Goal: Task Accomplishment & Management: Complete application form

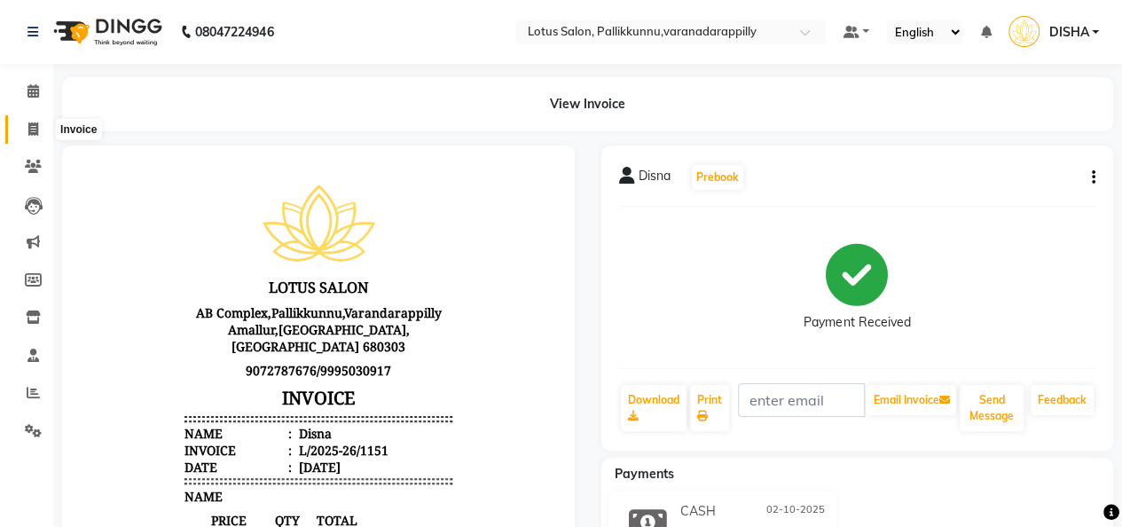
click at [31, 122] on icon at bounding box center [33, 128] width 10 height 13
select select "service"
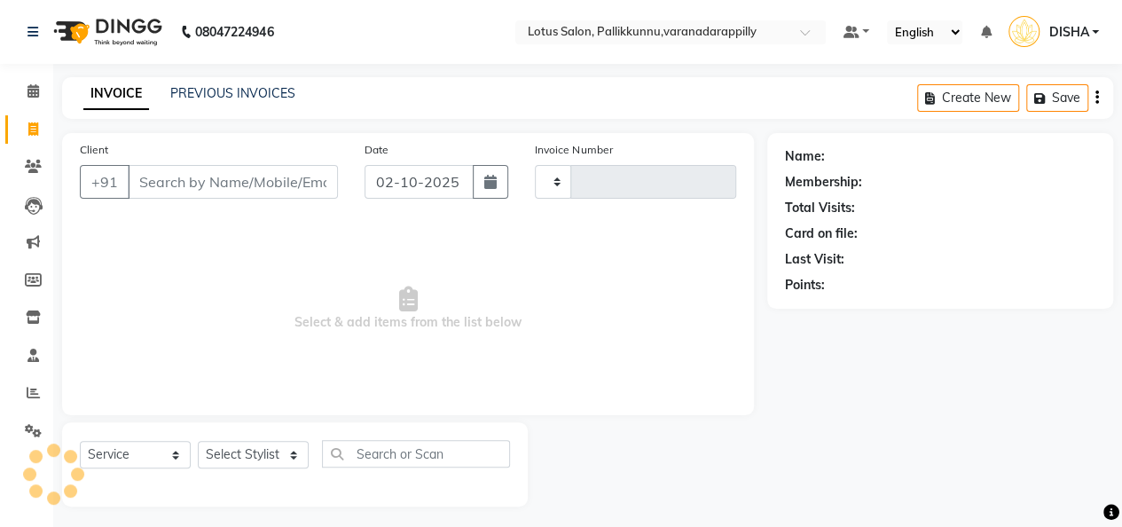
scroll to position [5, 0]
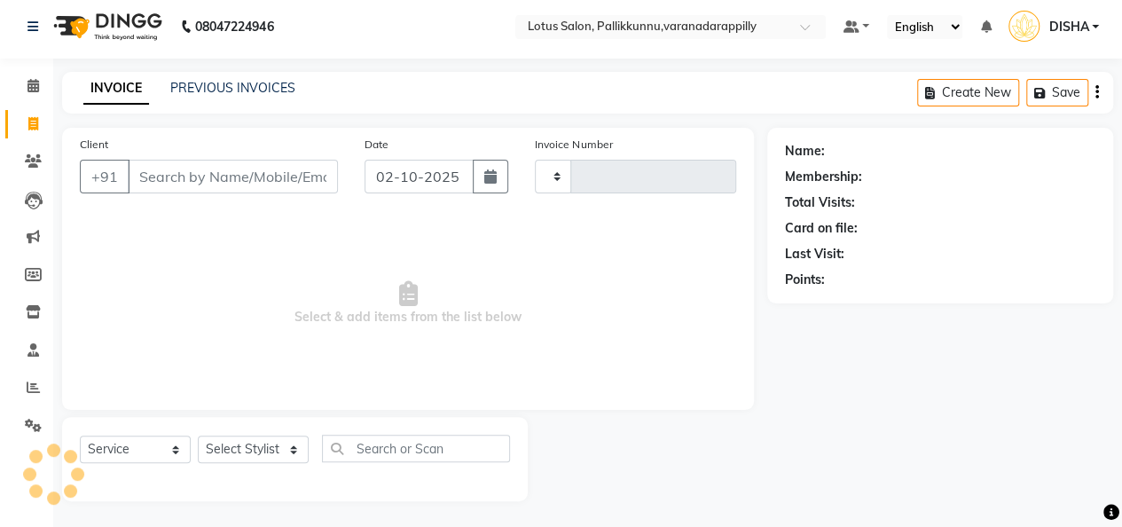
type input "1152"
select select "8188"
click at [181, 168] on input "Client" at bounding box center [233, 177] width 210 height 34
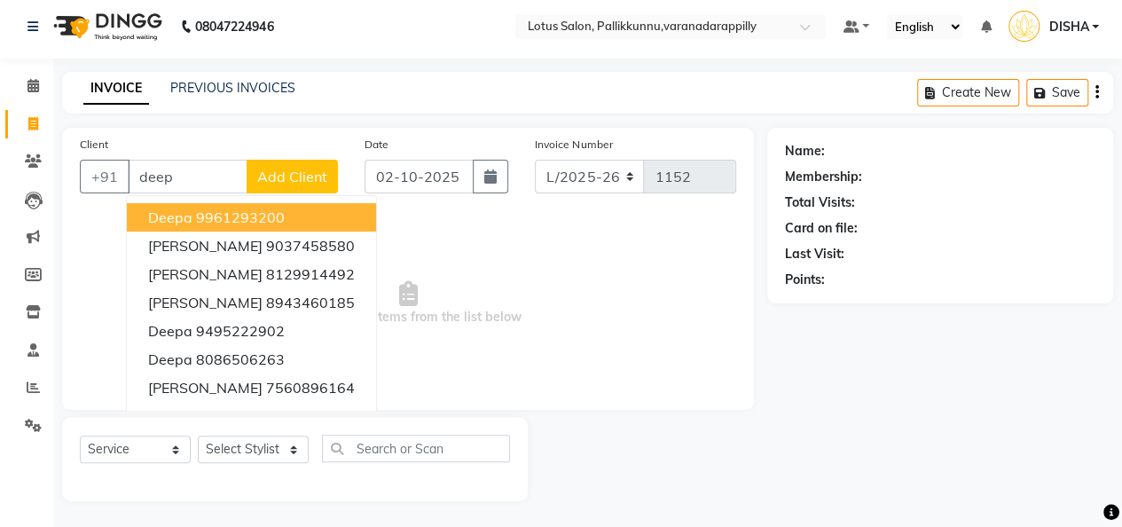
click at [186, 212] on span "Deepa" at bounding box center [170, 217] width 44 height 18
type input "9961293200"
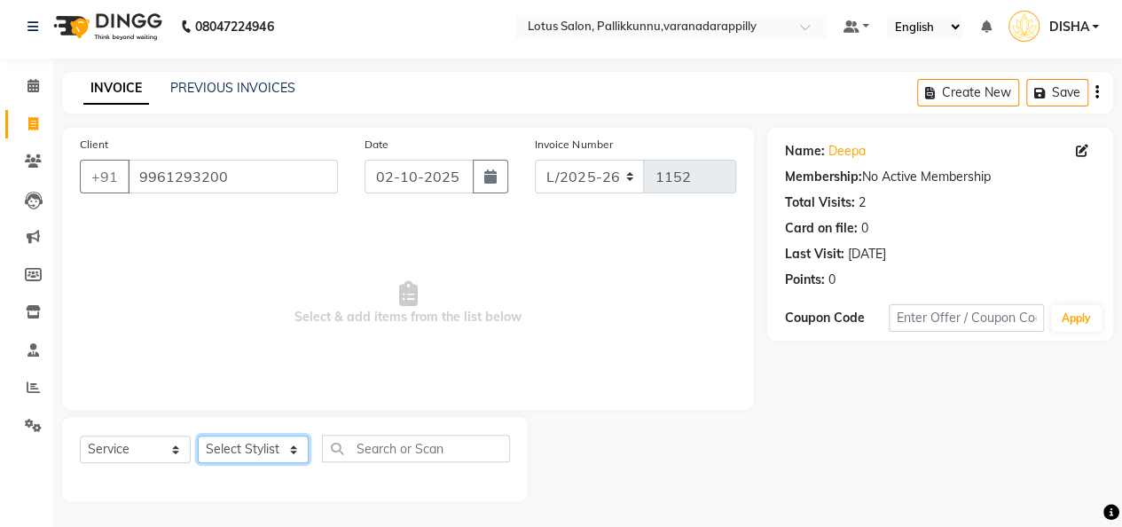
click at [282, 451] on select "Select Stylist DISHA [PERSON_NAME] Naflin [PERSON_NAME] [PERSON_NAME]" at bounding box center [253, 448] width 111 height 27
select select "60354"
click at [198, 435] on select "Select Stylist DISHA [PERSON_NAME] Naflin [PERSON_NAME] [PERSON_NAME]" at bounding box center [253, 448] width 111 height 27
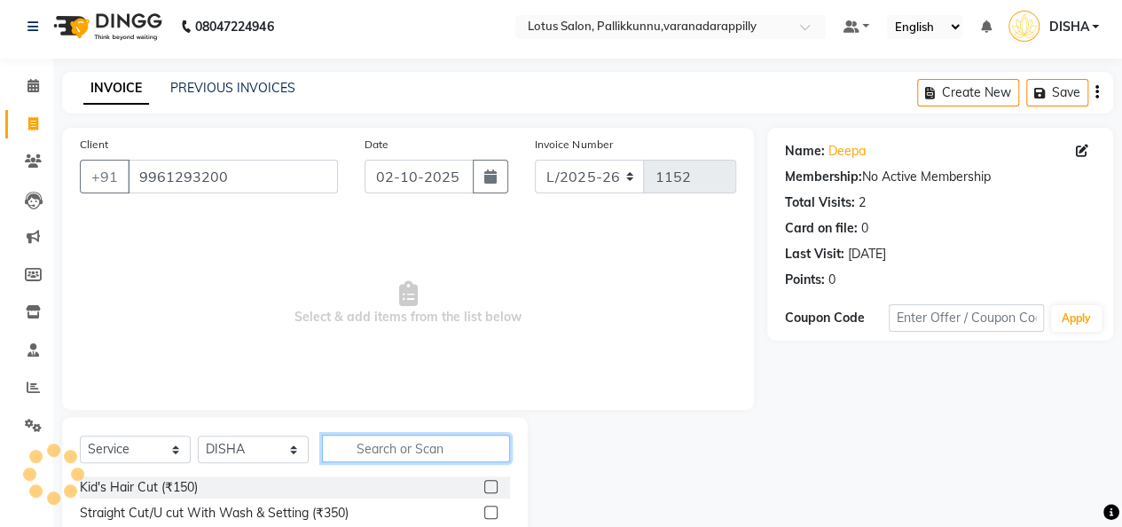
click at [385, 443] on input "text" at bounding box center [416, 448] width 188 height 27
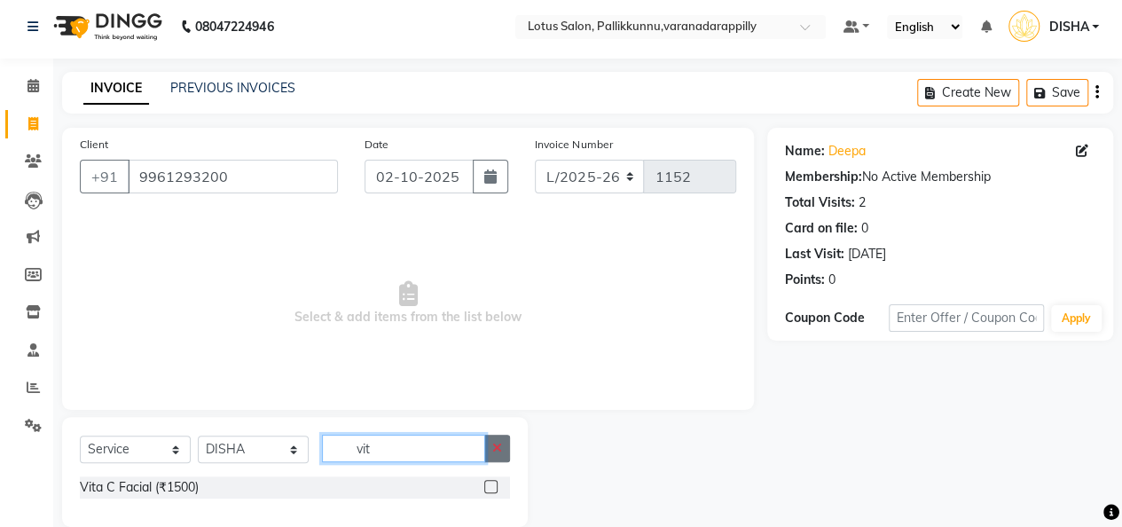
type input "vit"
click at [504, 445] on button "button" at bounding box center [497, 448] width 26 height 27
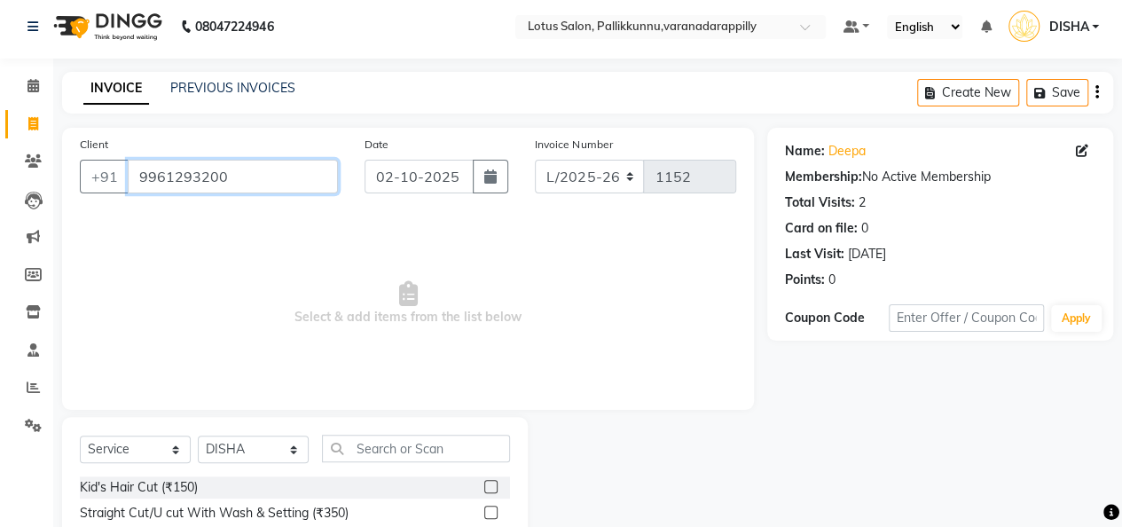
click at [232, 171] on input "9961293200" at bounding box center [233, 177] width 210 height 34
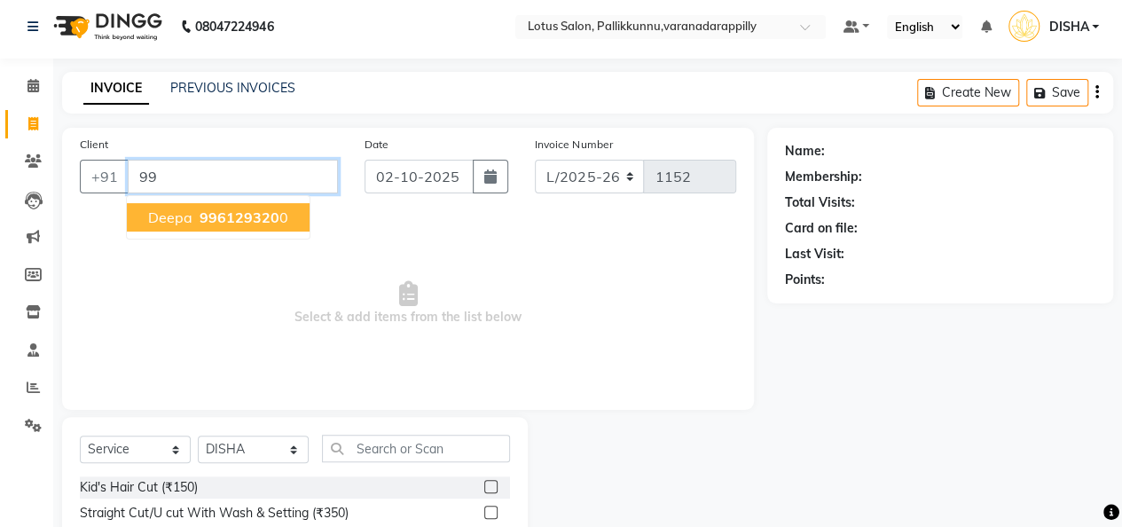
type input "9"
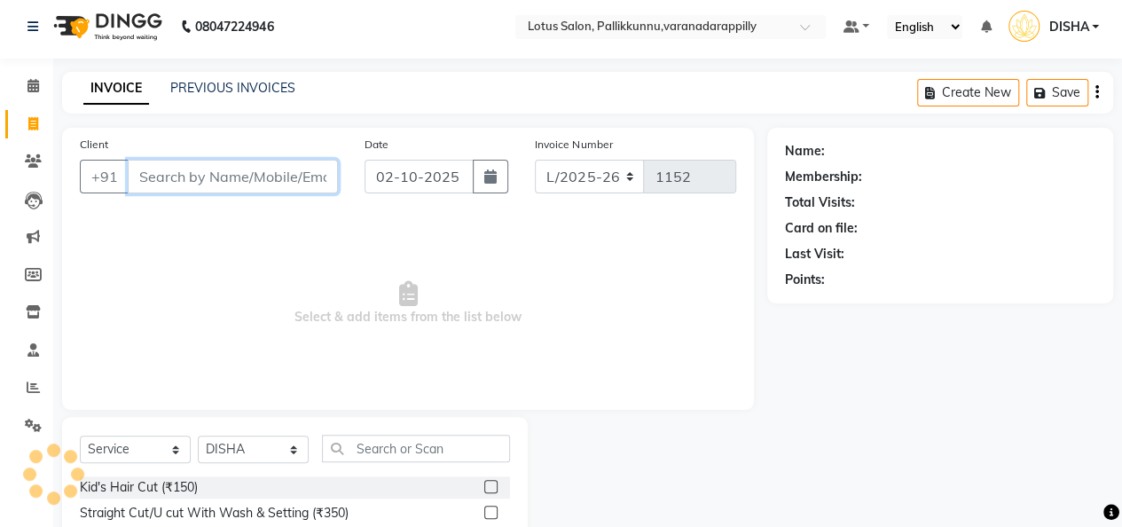
click at [277, 169] on input "Client" at bounding box center [233, 177] width 210 height 34
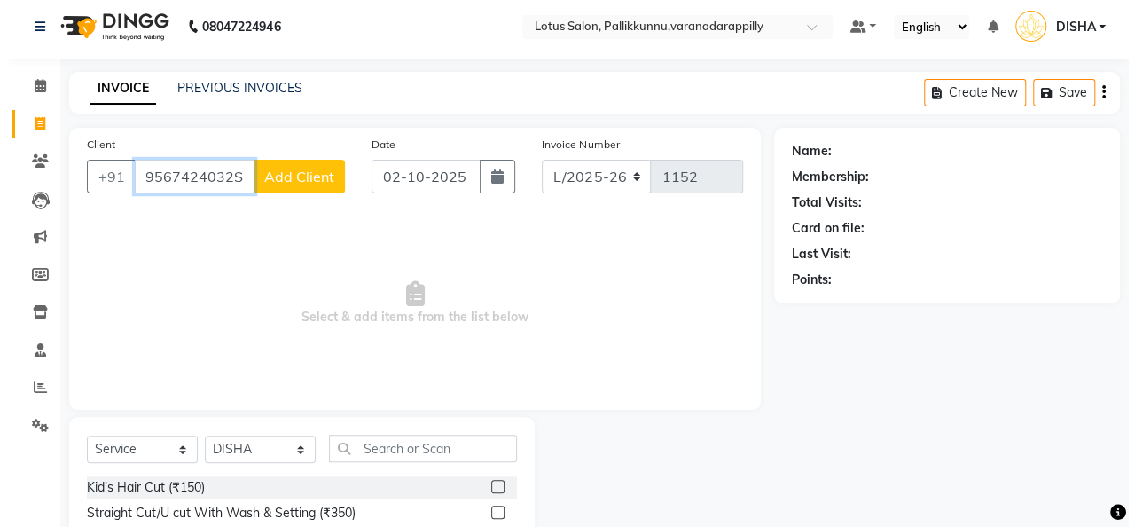
scroll to position [0, 0]
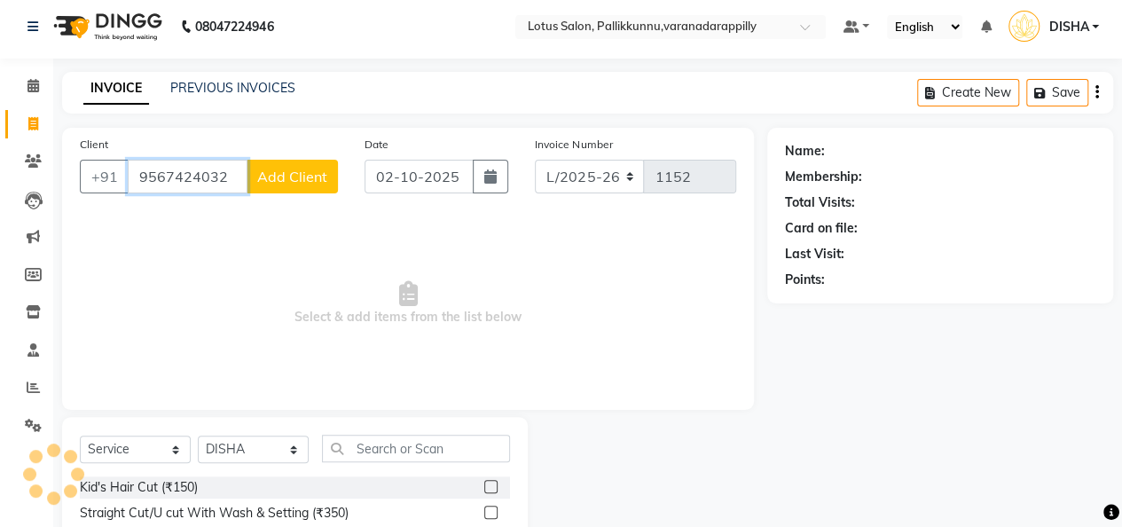
type input "9567424032"
click at [277, 169] on span "Add Client" at bounding box center [292, 177] width 70 height 18
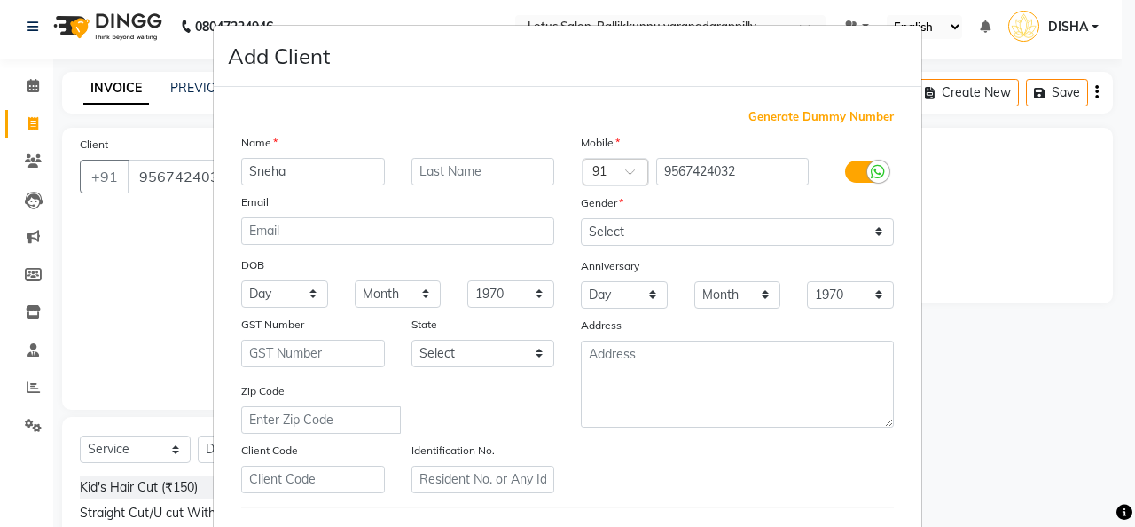
type input "Sneha"
click at [741, 227] on select "Select [DEMOGRAPHIC_DATA] [DEMOGRAPHIC_DATA] Other Prefer Not To Say" at bounding box center [737, 231] width 313 height 27
click at [581, 218] on select "Select [DEMOGRAPHIC_DATA] [DEMOGRAPHIC_DATA] Other Prefer Not To Say" at bounding box center [737, 231] width 313 height 27
click at [871, 231] on select "Select [DEMOGRAPHIC_DATA] [DEMOGRAPHIC_DATA] Other Prefer Not To Say" at bounding box center [737, 231] width 313 height 27
select select "[DEMOGRAPHIC_DATA]"
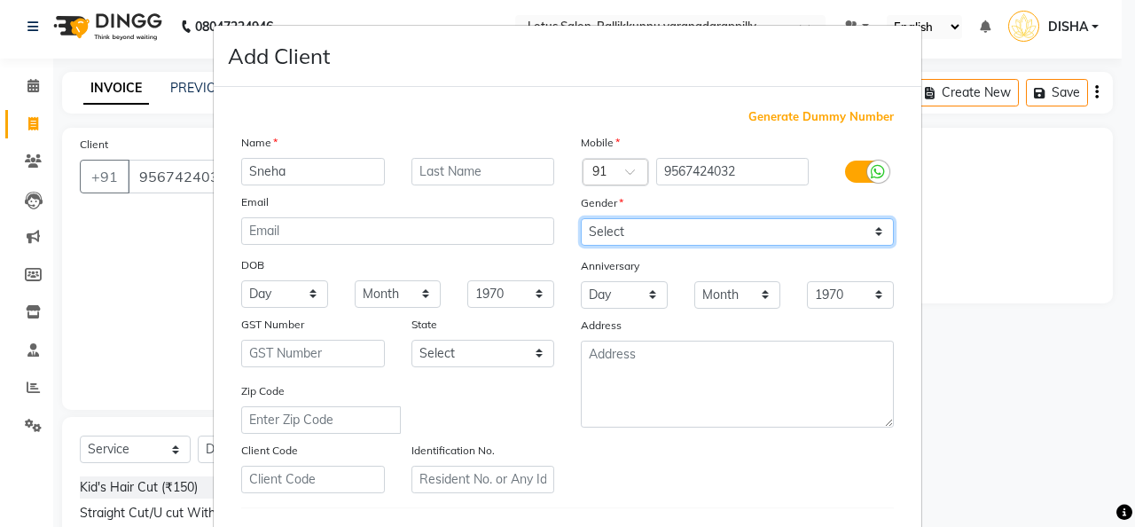
click at [581, 218] on select "Select [DEMOGRAPHIC_DATA] [DEMOGRAPHIC_DATA] Other Prefer Not To Say" at bounding box center [737, 231] width 313 height 27
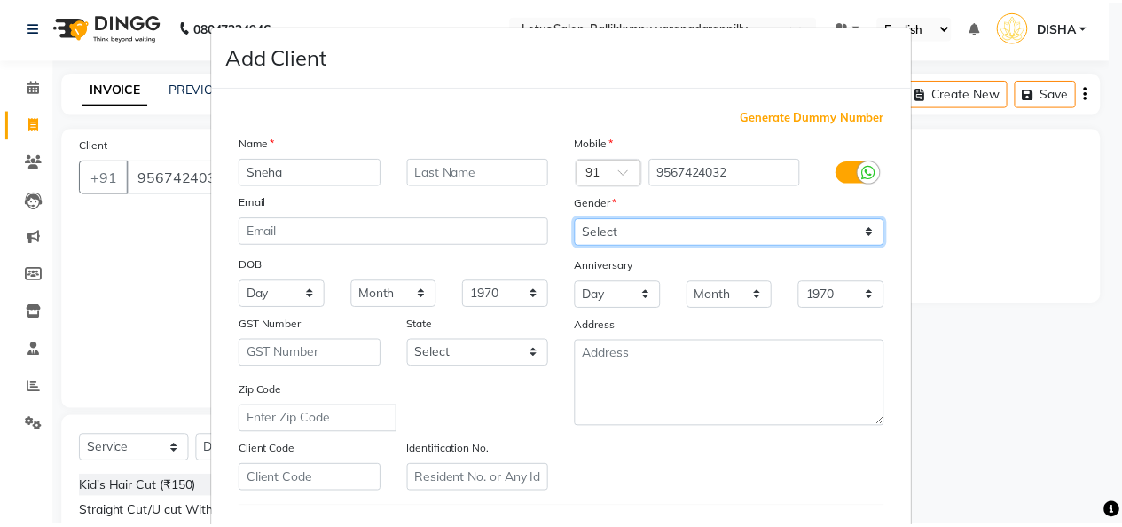
scroll to position [289, 0]
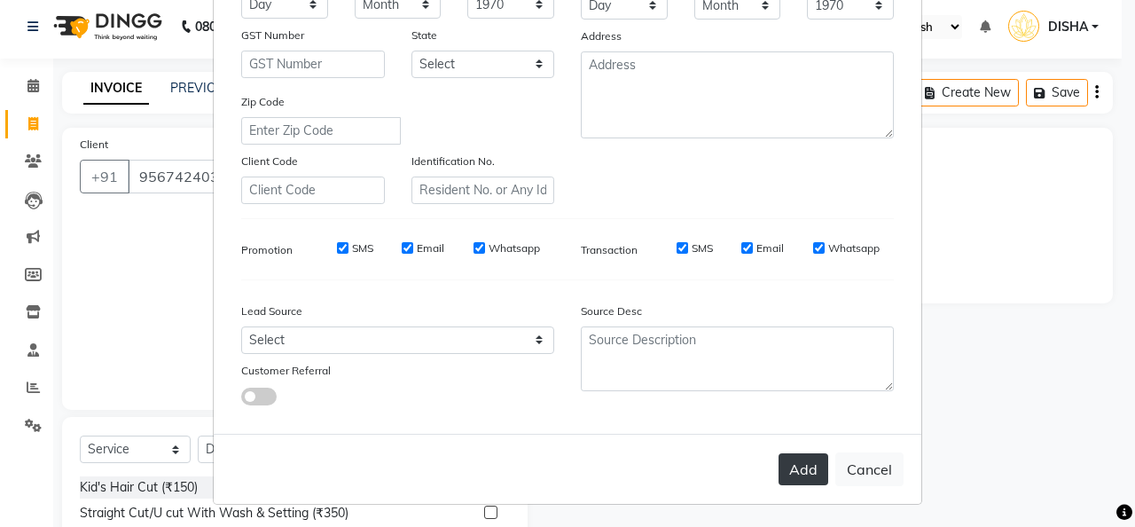
click at [797, 473] on button "Add" at bounding box center [804, 469] width 50 height 32
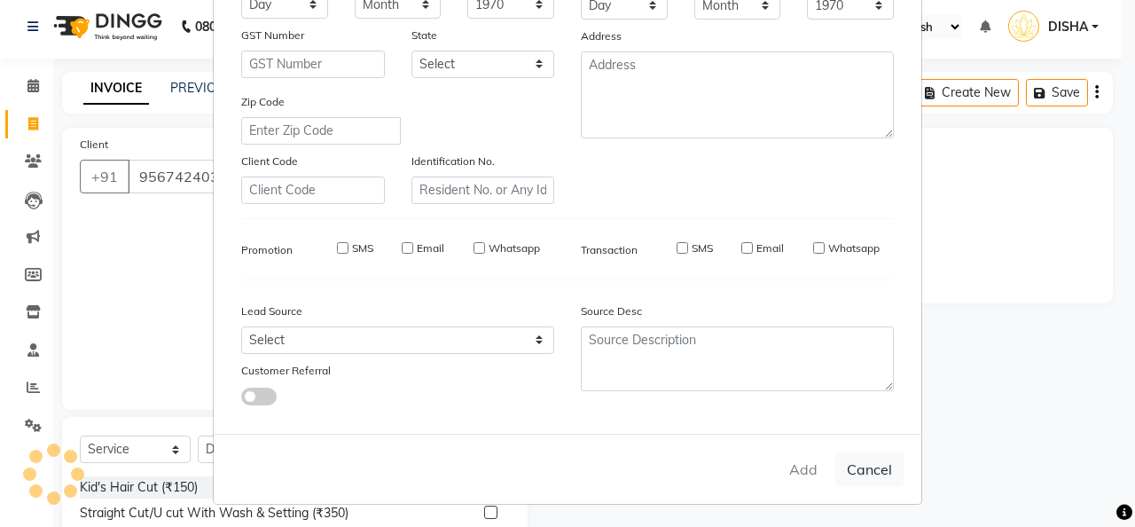
select select
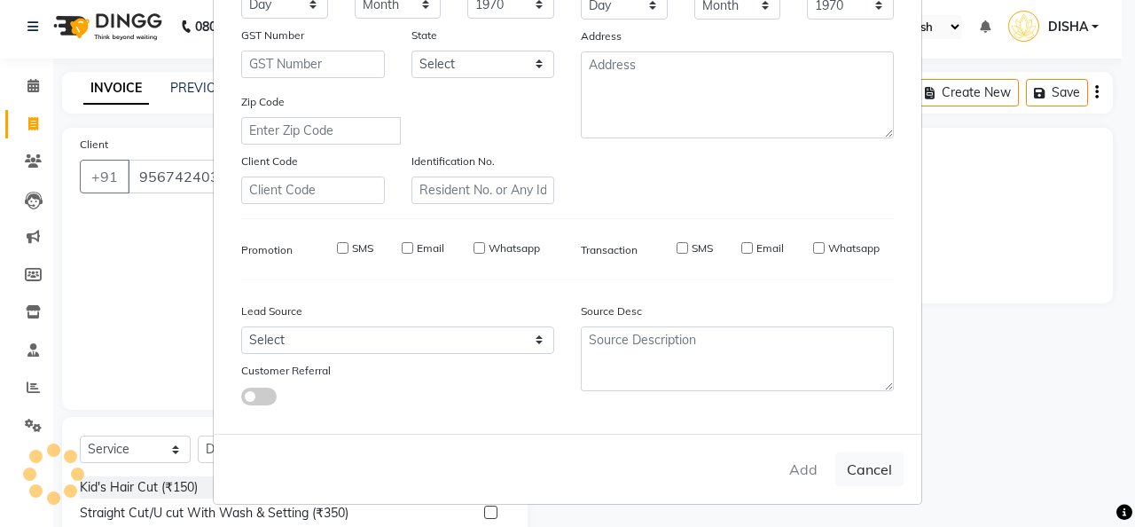
select select
checkbox input "false"
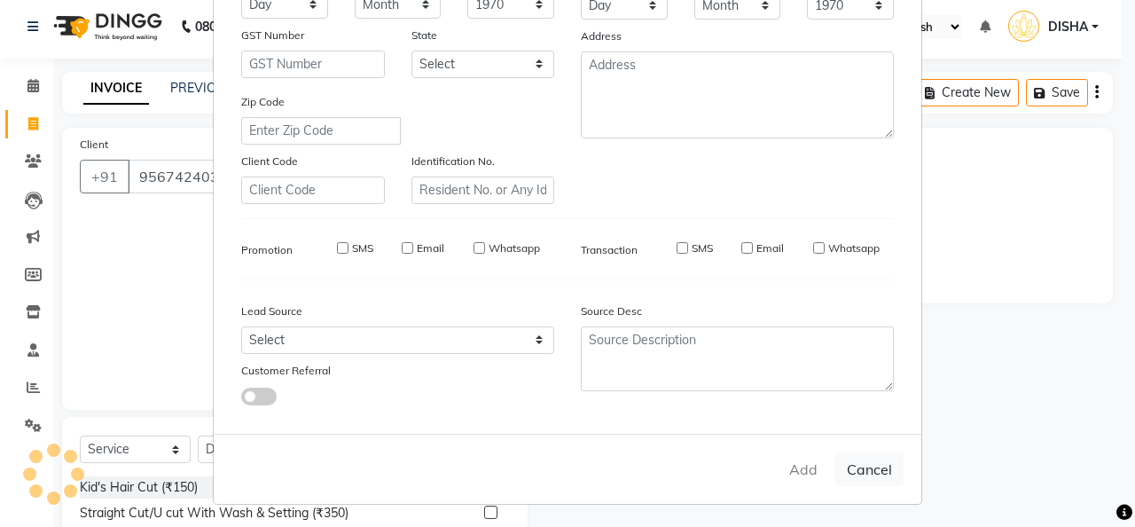
checkbox input "false"
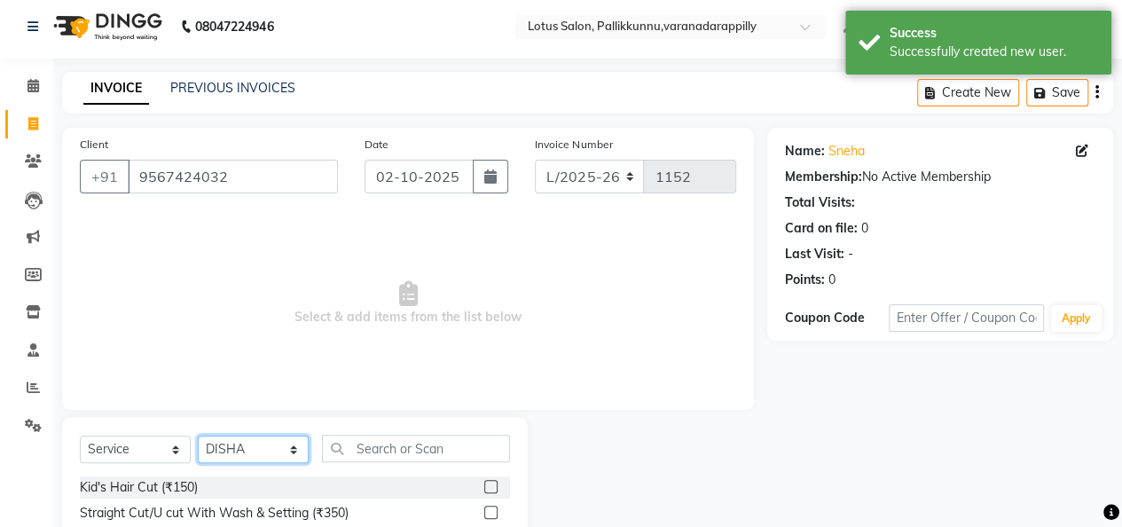
click at [298, 447] on select "Select Stylist DISHA [PERSON_NAME] Naflin [PERSON_NAME] [PERSON_NAME]" at bounding box center [253, 448] width 111 height 27
select select "89522"
click at [198, 435] on select "Select Stylist DISHA [PERSON_NAME] Naflin [PERSON_NAME] [PERSON_NAME]" at bounding box center [253, 448] width 111 height 27
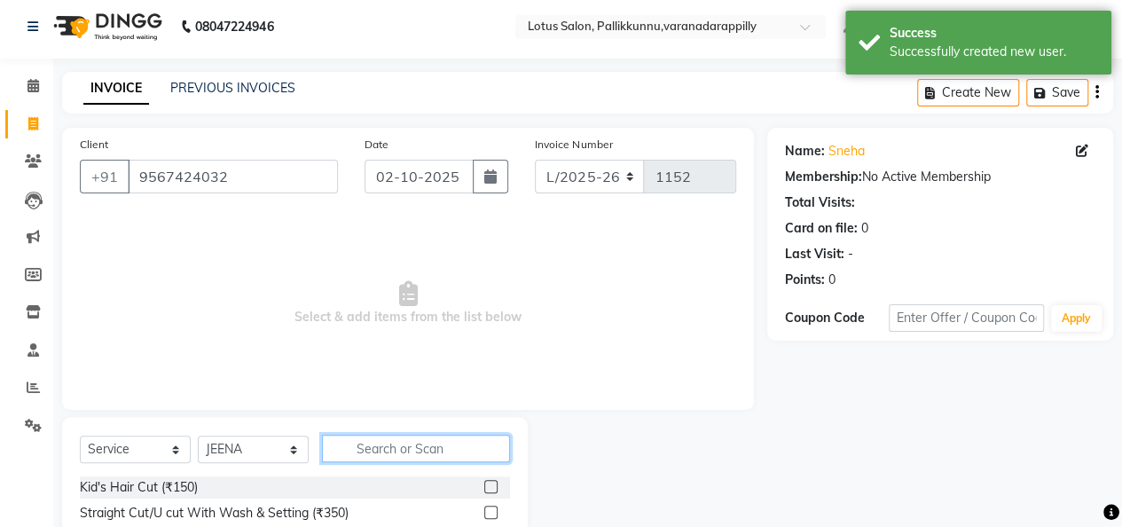
click at [386, 446] on input "text" at bounding box center [416, 448] width 188 height 27
type input "thre"
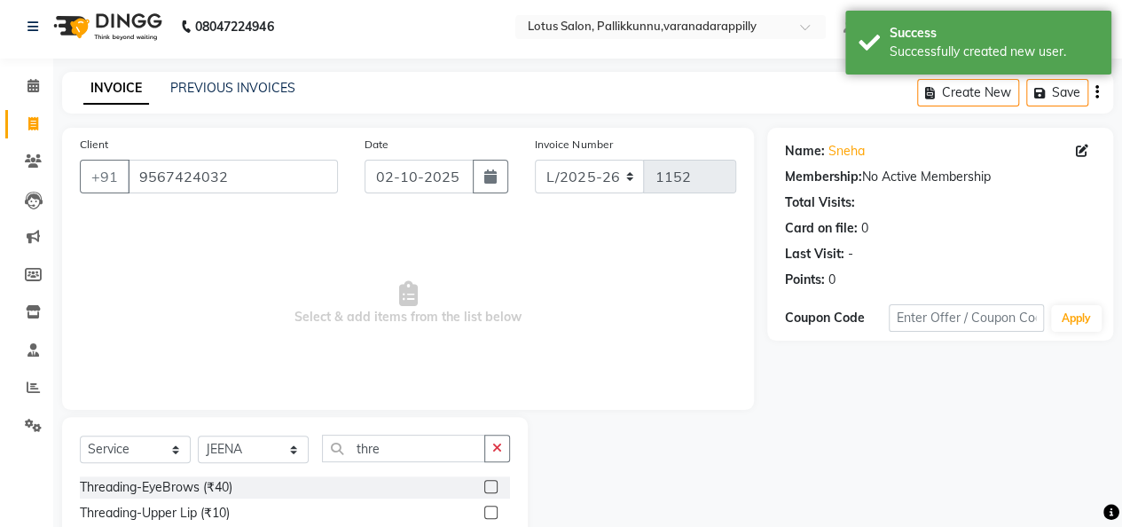
click at [484, 487] on label at bounding box center [490, 486] width 13 height 13
click at [484, 487] on input "checkbox" at bounding box center [490, 488] width 12 height 12
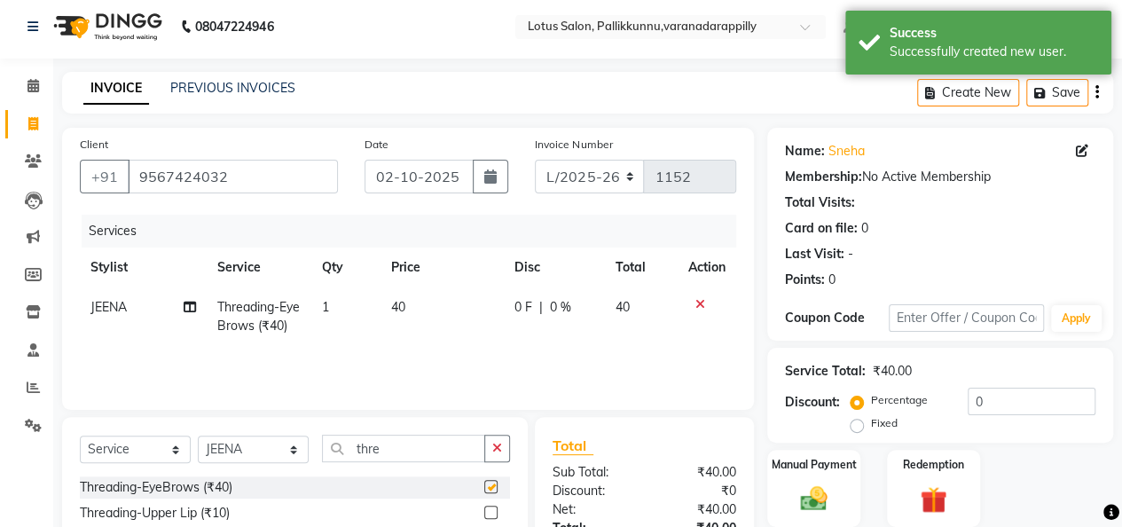
checkbox input "false"
click at [796, 473] on div "Manual Payment" at bounding box center [813, 488] width 97 height 81
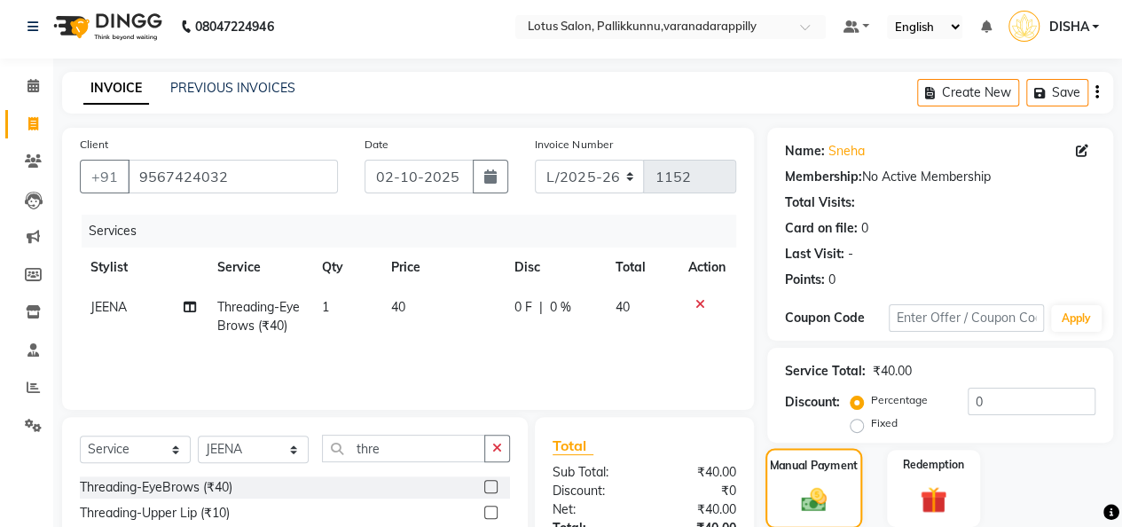
scroll to position [183, 0]
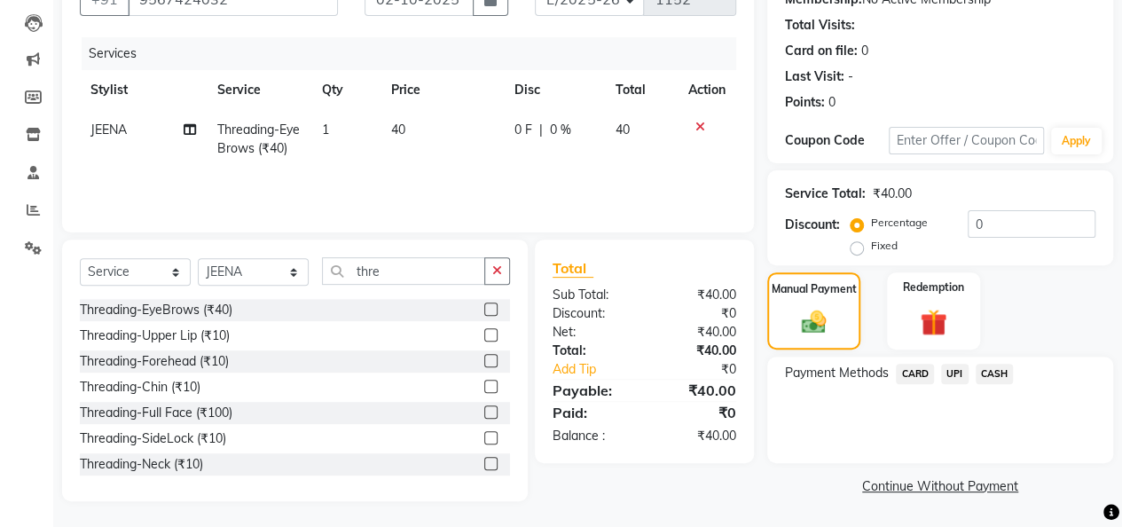
click at [992, 375] on span "CASH" at bounding box center [995, 374] width 38 height 20
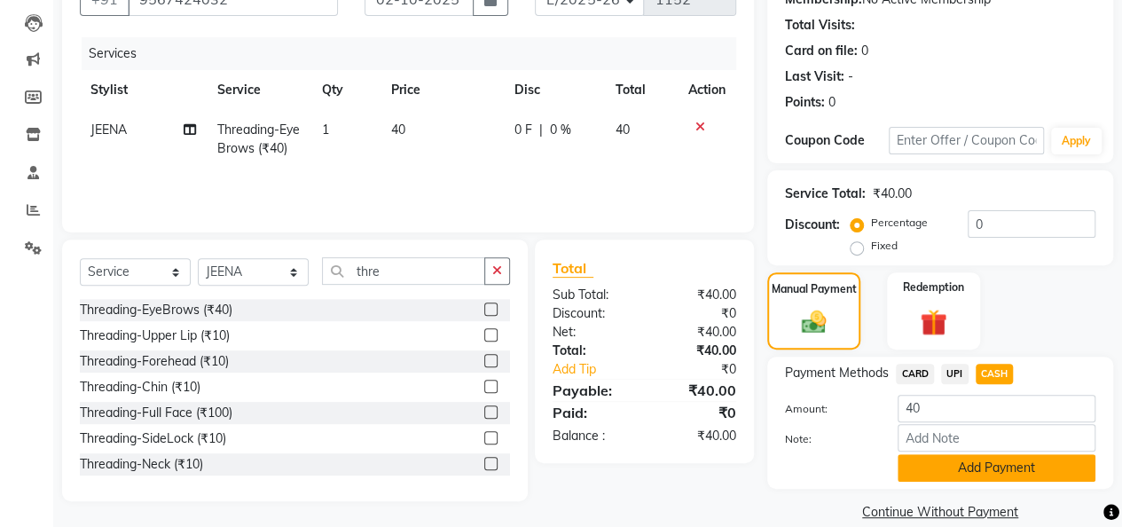
click at [944, 471] on button "Add Payment" at bounding box center [997, 467] width 198 height 27
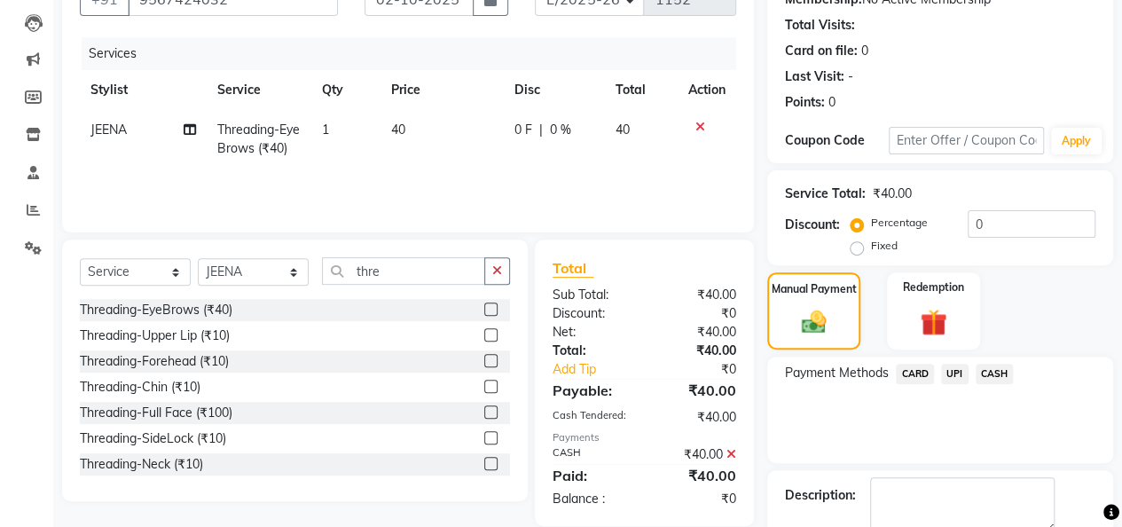
scroll to position [255, 0]
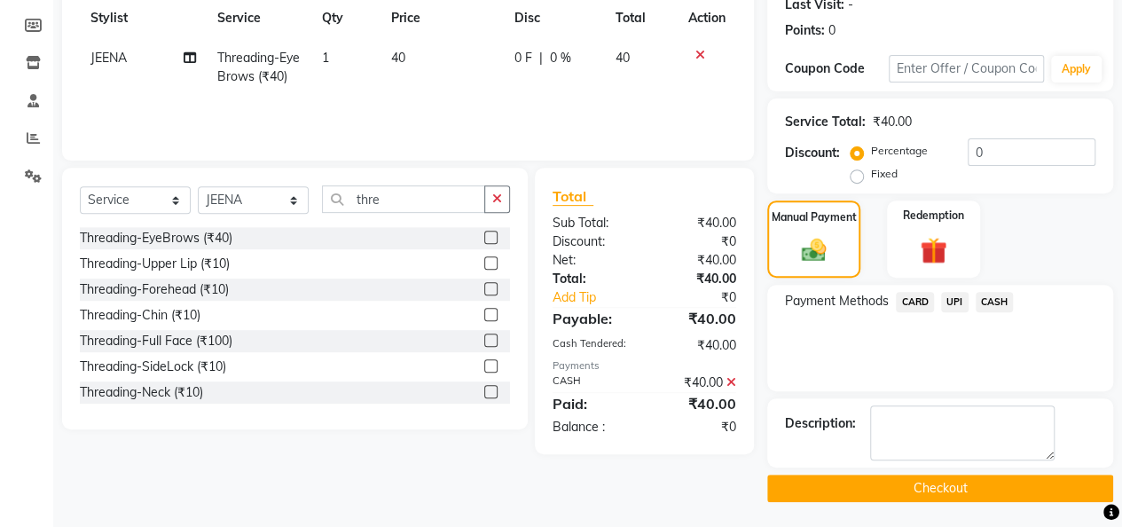
click at [947, 478] on button "Checkout" at bounding box center [940, 487] width 346 height 27
